Goal: Transaction & Acquisition: Purchase product/service

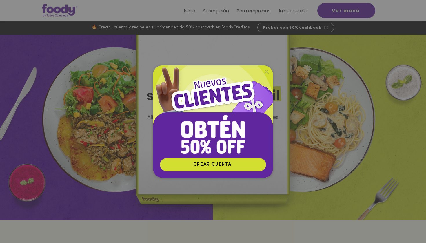
click at [303, 26] on div "Nuevos suscriptores 50% off" at bounding box center [213, 121] width 426 height 243
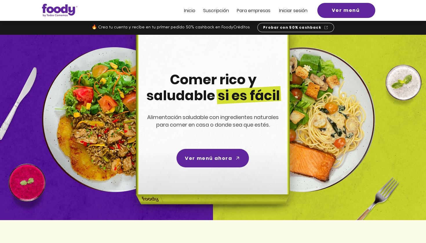
click at [303, 26] on span "Probar con 50% cashback" at bounding box center [292, 27] width 58 height 5
click at [283, 29] on span "Probar con 50% cashback" at bounding box center [292, 27] width 58 height 5
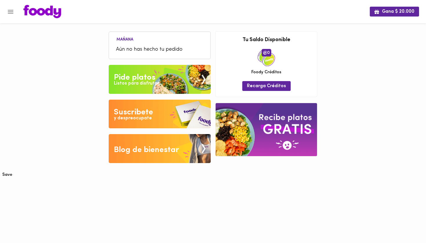
click at [147, 86] on div "Listos para disfrutar" at bounding box center [136, 83] width 45 height 7
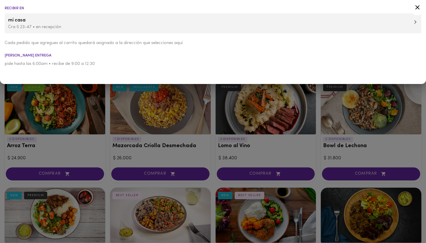
click at [57, 29] on p "Cra 5 23-47 • en recepción" at bounding box center [212, 27] width 409 height 6
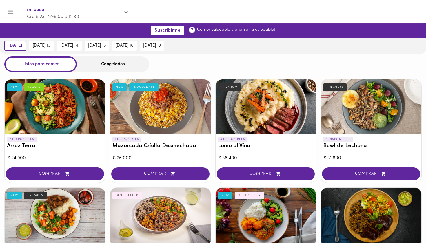
click at [102, 69] on div "Congelados" at bounding box center [113, 63] width 72 height 15
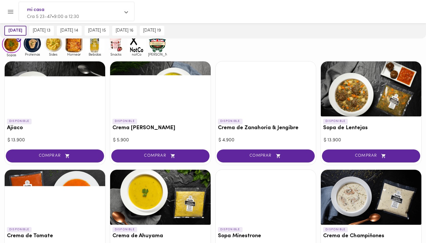
scroll to position [42, 0]
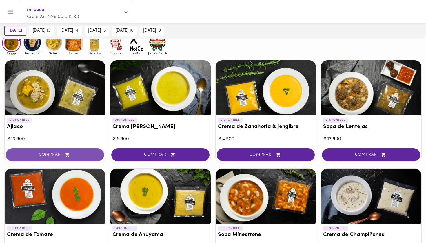
click at [76, 155] on span "COMPRAR" at bounding box center [55, 154] width 84 height 5
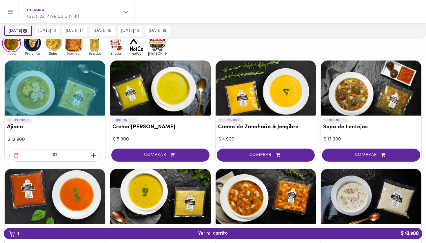
click at [92, 154] on icon "button" at bounding box center [93, 155] width 4 height 4
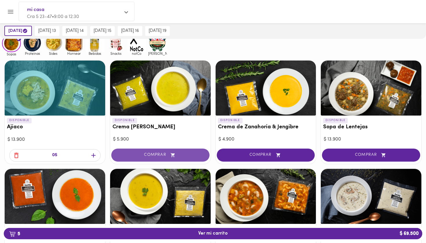
click at [160, 155] on span "COMPRAR" at bounding box center [160, 155] width 84 height 5
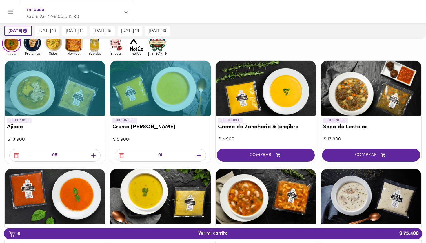
click at [198, 154] on icon "button" at bounding box center [199, 155] width 4 height 4
click at [198, 154] on div at bounding box center [160, 158] width 100 height 11
click at [198, 154] on icon "button" at bounding box center [199, 155] width 4 height 4
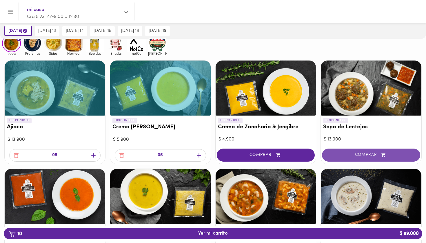
click at [371, 156] on span "COMPRAR" at bounding box center [371, 155] width 84 height 5
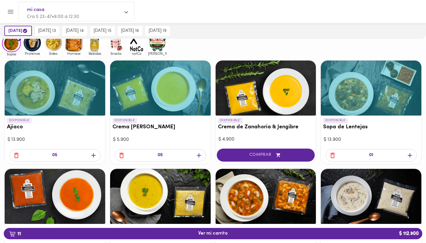
click at [411, 154] on icon "button" at bounding box center [409, 155] width 7 height 7
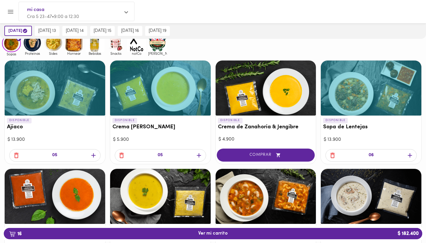
click at [332, 154] on icon "button" at bounding box center [332, 155] width 7 height 7
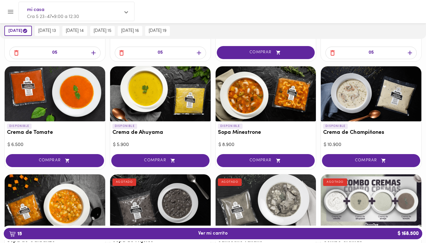
scroll to position [149, 0]
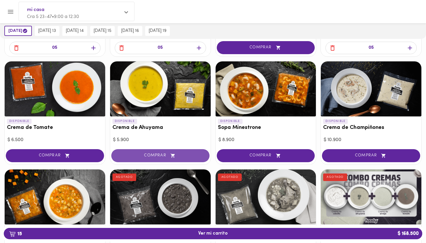
click at [169, 151] on button "COMPRAR" at bounding box center [160, 155] width 98 height 13
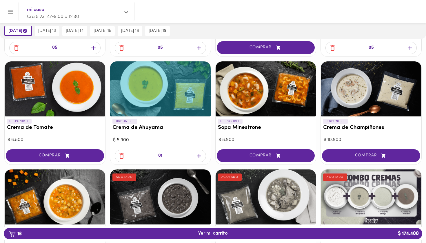
click at [200, 155] on icon "button" at bounding box center [198, 155] width 7 height 7
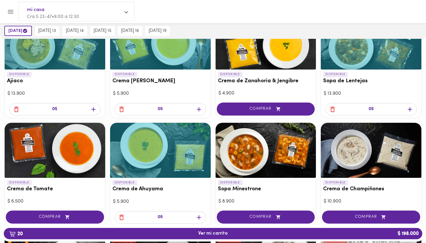
scroll to position [143, 0]
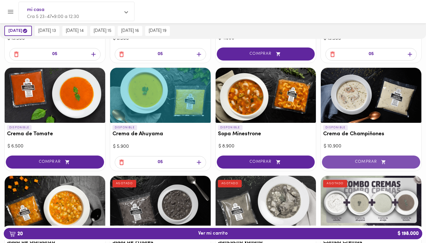
click at [360, 160] on span "COMPRAR" at bounding box center [371, 162] width 84 height 5
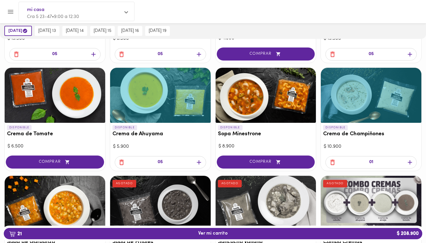
click at [410, 162] on icon "button" at bounding box center [409, 162] width 7 height 7
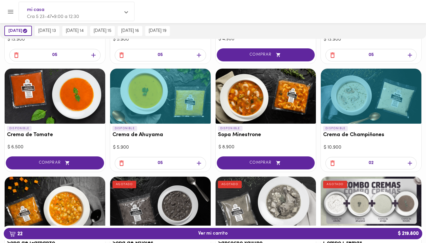
scroll to position [148, 0]
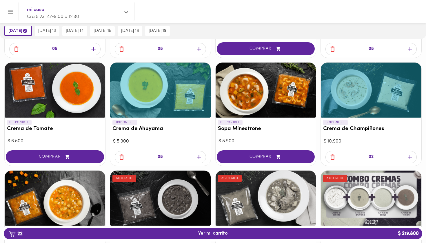
click at [198, 156] on icon "button" at bounding box center [198, 156] width 7 height 7
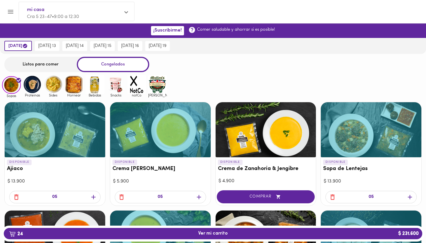
scroll to position [0, 0]
click at [35, 84] on img at bounding box center [32, 84] width 19 height 19
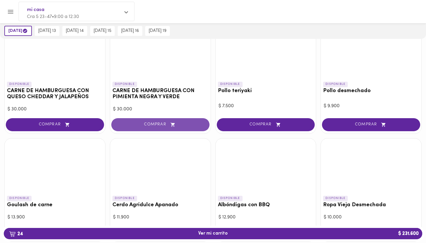
scroll to position [79, 0]
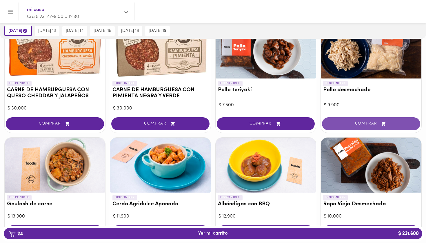
click at [371, 121] on span "COMPRAR" at bounding box center [371, 123] width 84 height 5
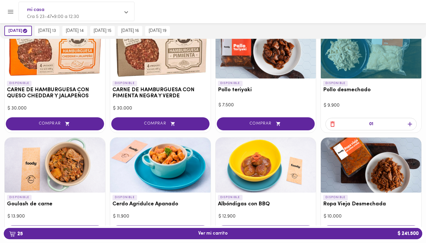
click at [408, 123] on icon "button" at bounding box center [409, 124] width 4 height 4
click at [408, 123] on div "02" at bounding box center [371, 125] width 100 height 16
click at [408, 123] on icon "button" at bounding box center [409, 124] width 4 height 4
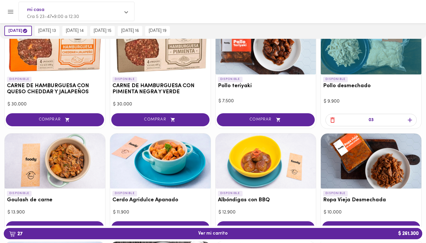
scroll to position [48, 0]
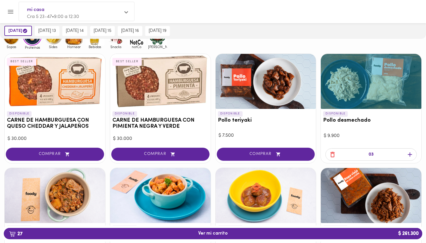
click at [330, 154] on icon "button" at bounding box center [332, 154] width 7 height 7
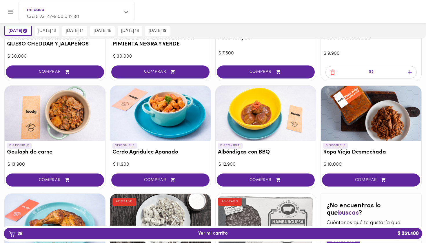
scroll to position [131, 0]
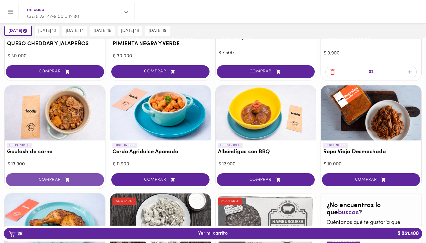
click at [63, 179] on span "COMPRAR" at bounding box center [55, 179] width 84 height 5
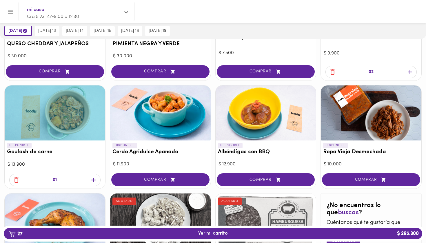
click at [96, 180] on icon "button" at bounding box center [93, 179] width 7 height 7
click at [18, 180] on icon "button" at bounding box center [16, 181] width 4 height 6
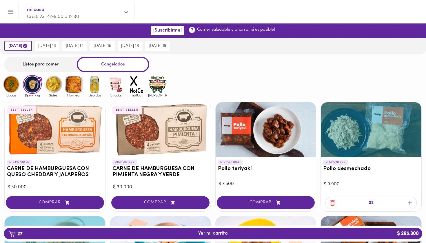
scroll to position [0, 0]
click at [57, 88] on img at bounding box center [53, 84] width 19 height 19
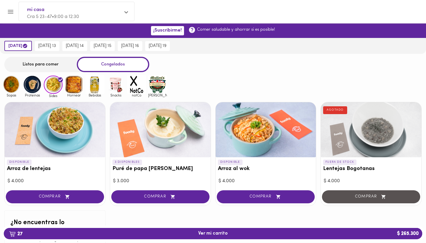
click at [79, 90] on img at bounding box center [74, 84] width 19 height 19
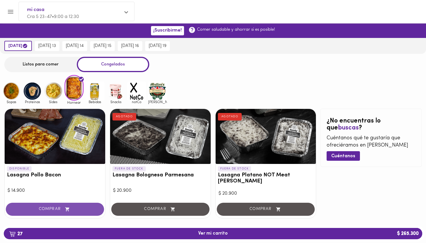
click at [73, 203] on button "COMPRAR" at bounding box center [55, 209] width 98 height 13
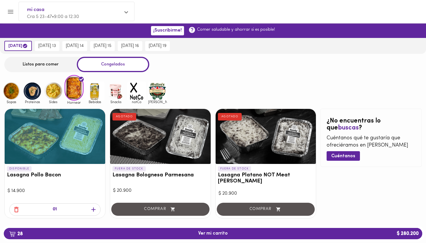
click at [96, 91] on img at bounding box center [94, 91] width 19 height 19
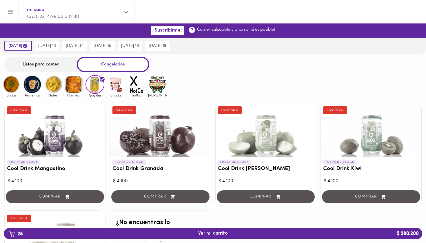
click at [111, 89] on img at bounding box center [115, 84] width 19 height 19
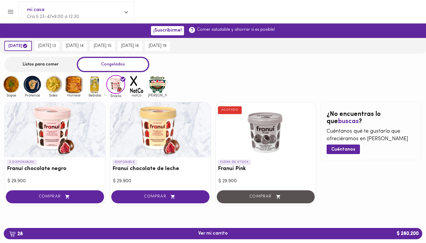
click at [131, 88] on img at bounding box center [136, 84] width 19 height 19
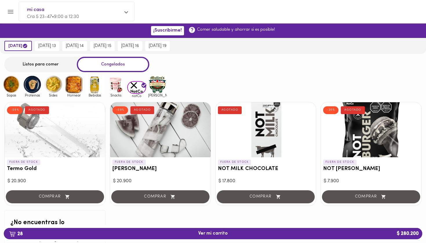
click at [157, 87] on img at bounding box center [157, 84] width 19 height 19
click at [158, 88] on img at bounding box center [157, 84] width 19 height 19
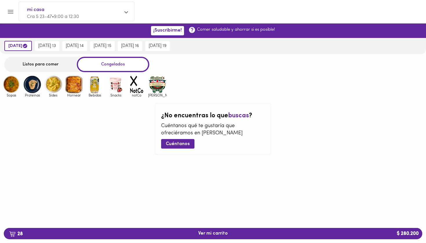
click at [158, 88] on img at bounding box center [157, 84] width 19 height 19
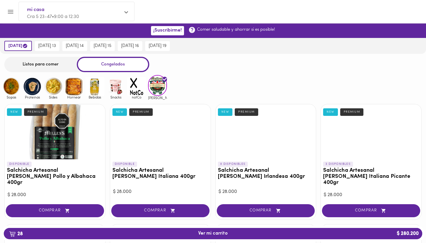
click at [160, 87] on img at bounding box center [157, 85] width 19 height 21
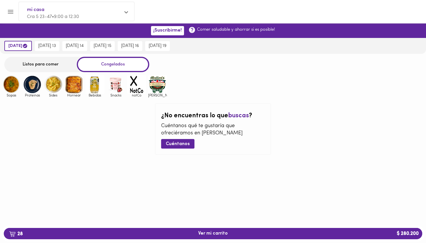
click at [160, 87] on img at bounding box center [157, 84] width 19 height 19
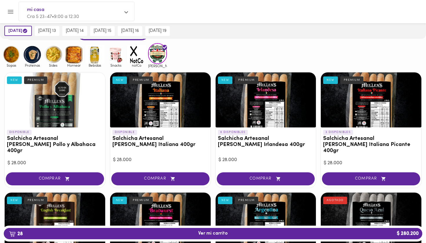
scroll to position [31, 0]
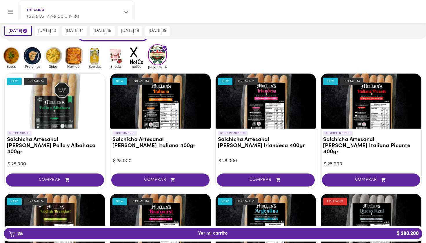
click at [158, 104] on div at bounding box center [160, 101] width 100 height 55
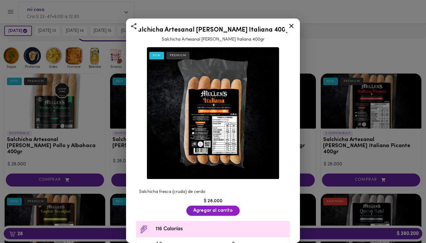
click at [291, 26] on icon at bounding box center [291, 26] width 4 height 4
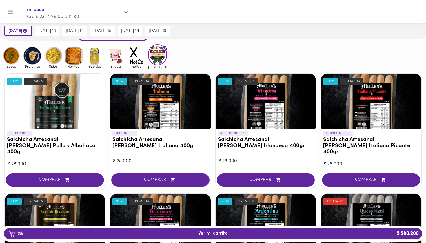
click at [256, 97] on div at bounding box center [265, 101] width 100 height 55
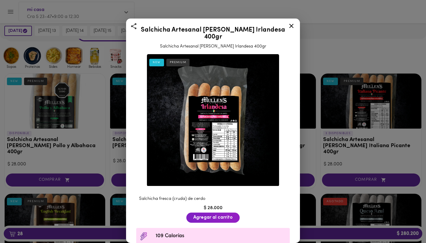
click at [292, 24] on icon at bounding box center [291, 25] width 7 height 7
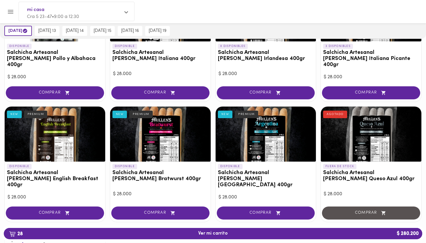
scroll to position [130, 0]
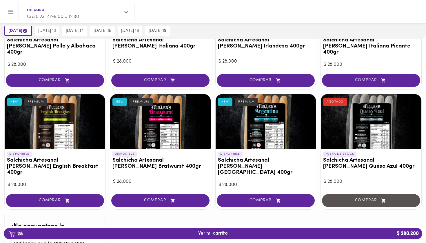
click at [277, 115] on div at bounding box center [265, 121] width 100 height 55
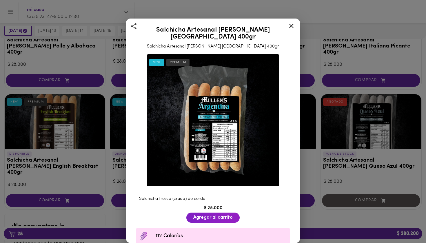
click at [202, 125] on img at bounding box center [213, 120] width 132 height 132
click at [292, 25] on icon at bounding box center [291, 25] width 7 height 7
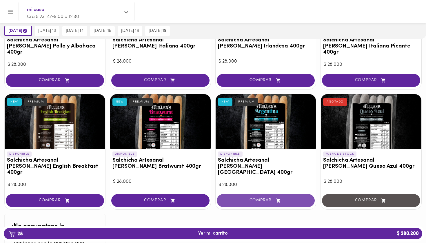
click at [258, 198] on span "COMPRAR" at bounding box center [266, 200] width 84 height 5
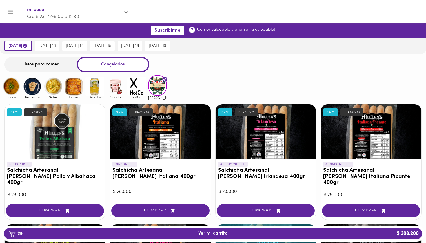
click at [29, 90] on img at bounding box center [32, 86] width 19 height 19
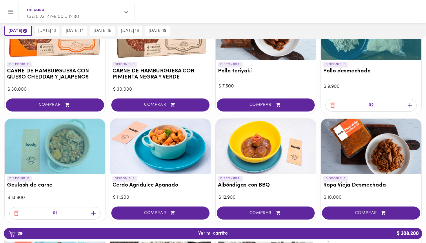
scroll to position [98, 0]
click at [409, 105] on icon "button" at bounding box center [409, 105] width 4 height 4
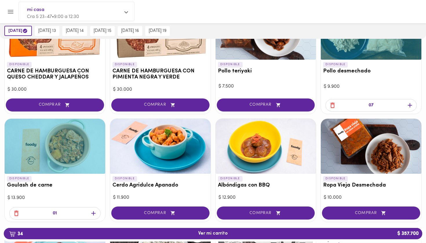
click at [409, 105] on icon "button" at bounding box center [409, 105] width 4 height 4
click at [409, 105] on div at bounding box center [371, 108] width 100 height 11
click at [409, 105] on icon "button" at bounding box center [409, 105] width 4 height 4
click at [332, 105] on icon "button" at bounding box center [332, 105] width 7 height 7
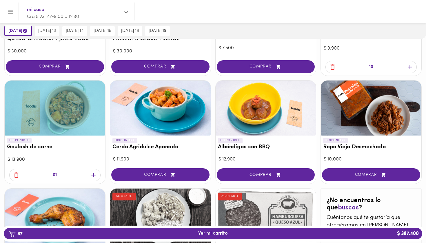
scroll to position [143, 0]
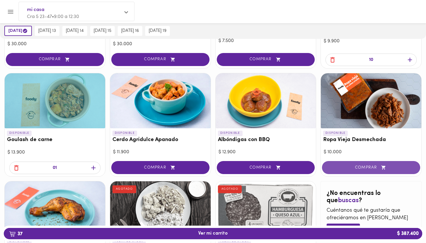
click at [372, 167] on span "COMPRAR" at bounding box center [371, 167] width 84 height 5
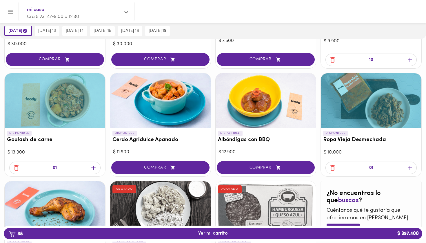
click at [408, 167] on icon "button" at bounding box center [409, 167] width 7 height 7
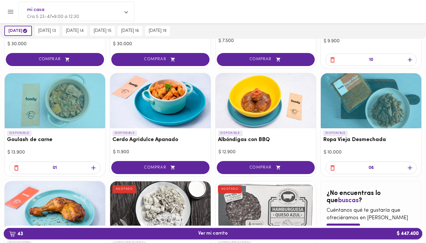
click at [251, 231] on span "43 Ver mi carrito $ 447.400" at bounding box center [212, 234] width 409 height 6
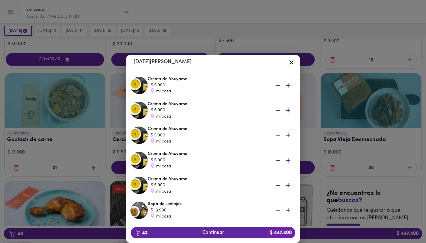
scroll to position [651, 0]
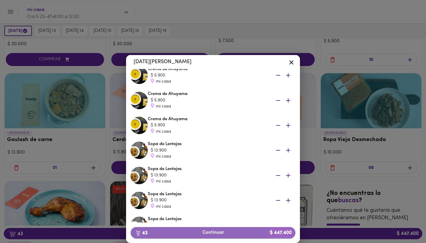
click at [232, 232] on span "43 Continuar $ 447.400" at bounding box center [212, 233] width 155 height 6
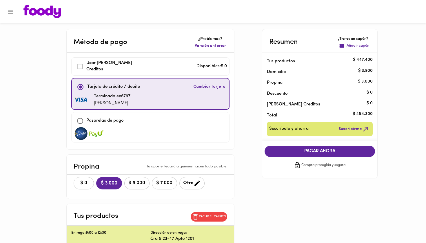
click at [94, 178] on button "$ 0" at bounding box center [84, 183] width 20 height 12
click at [8, 12] on icon "Menu" at bounding box center [10, 11] width 7 height 7
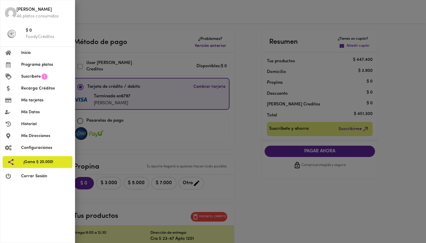
click at [31, 178] on span "Cerrar Sesión" at bounding box center [45, 176] width 49 height 6
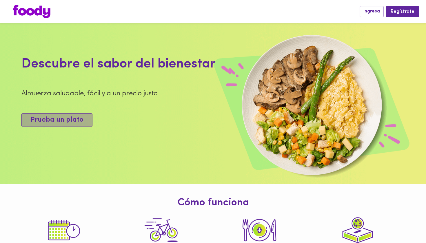
click at [61, 124] on span "Prueba un plato" at bounding box center [56, 120] width 53 height 8
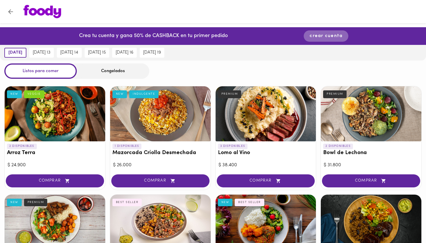
click at [325, 39] on span "crear cuenta" at bounding box center [325, 36] width 33 height 6
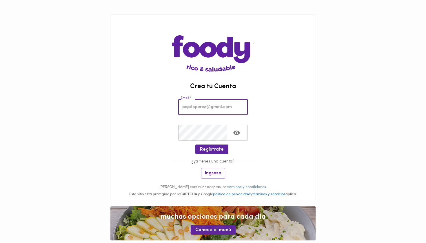
click at [217, 104] on input "email" at bounding box center [212, 107] width 69 height 16
click at [216, 107] on input "email" at bounding box center [212, 107] width 69 height 16
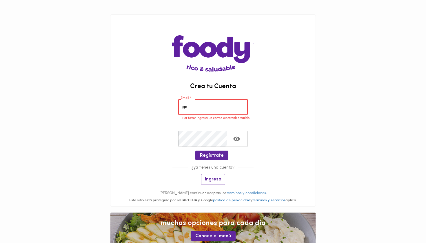
type input "g"
click at [203, 104] on input "email" at bounding box center [212, 107] width 69 height 16
paste input "nortizsa@gmail.com"
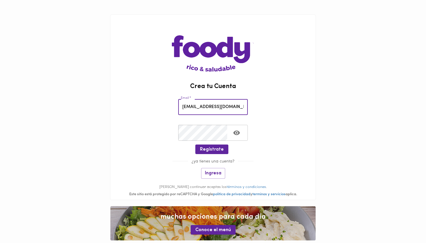
type input "nortizsa@gmail.com"
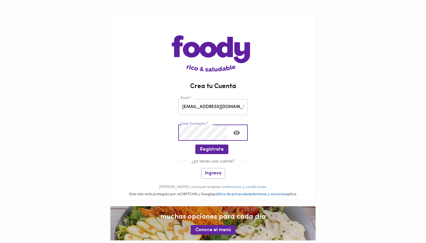
click at [236, 133] on icon "Toggle password visibility" at bounding box center [236, 133] width 7 height 5
click at [221, 151] on span "Regístrate" at bounding box center [212, 150] width 24 height 6
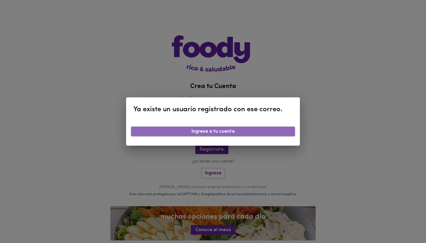
click at [223, 133] on span "Ingresa a tu cuenta" at bounding box center [213, 132] width 155 height 6
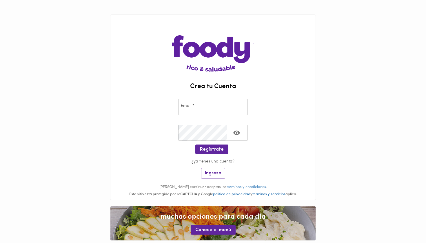
click at [206, 105] on input "email" at bounding box center [212, 107] width 69 height 16
type input "gerenci.cyberis@gmail.com"
